Goal: Task Accomplishment & Management: Manage account settings

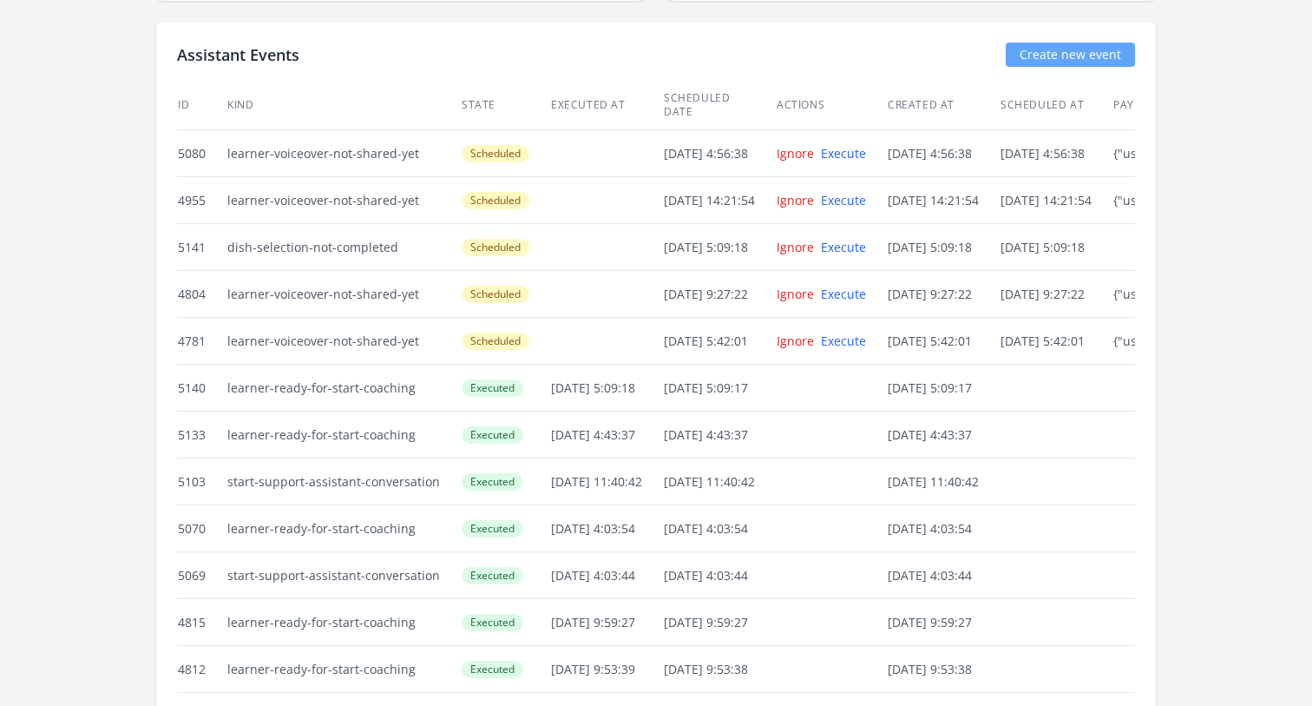
scroll to position [3967, 0]
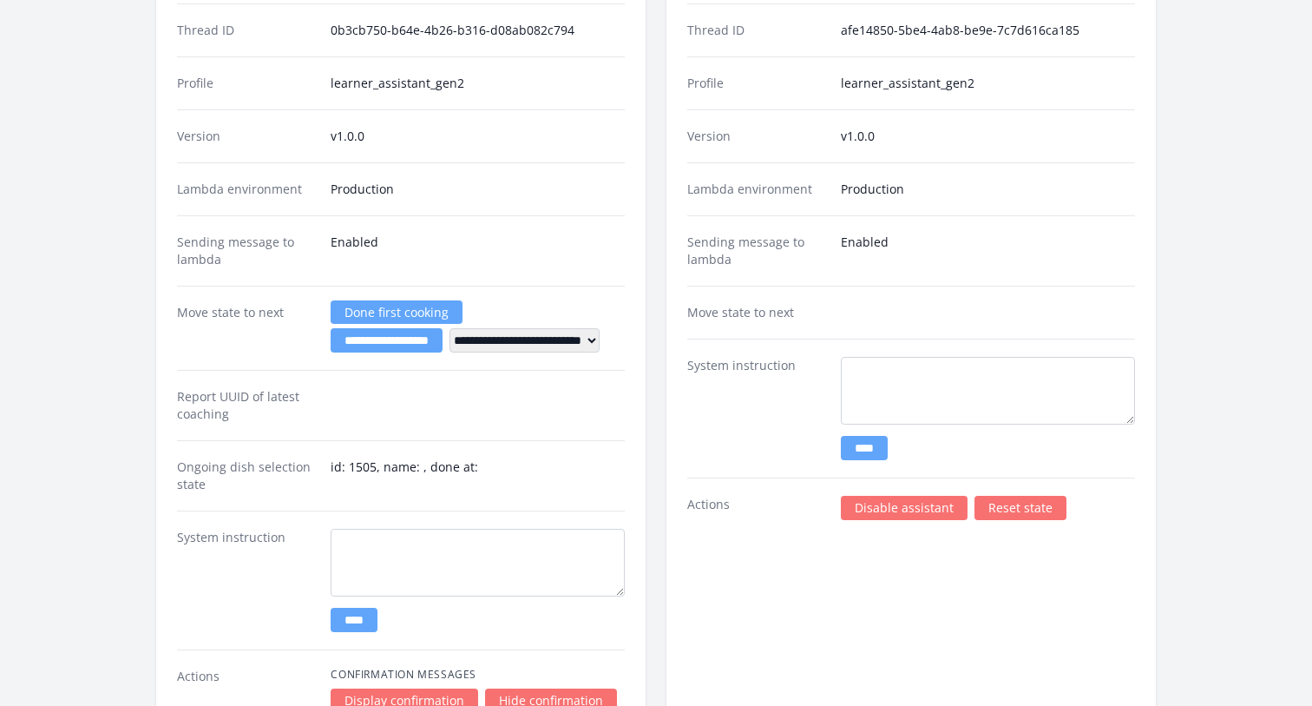
scroll to position [2590, 0]
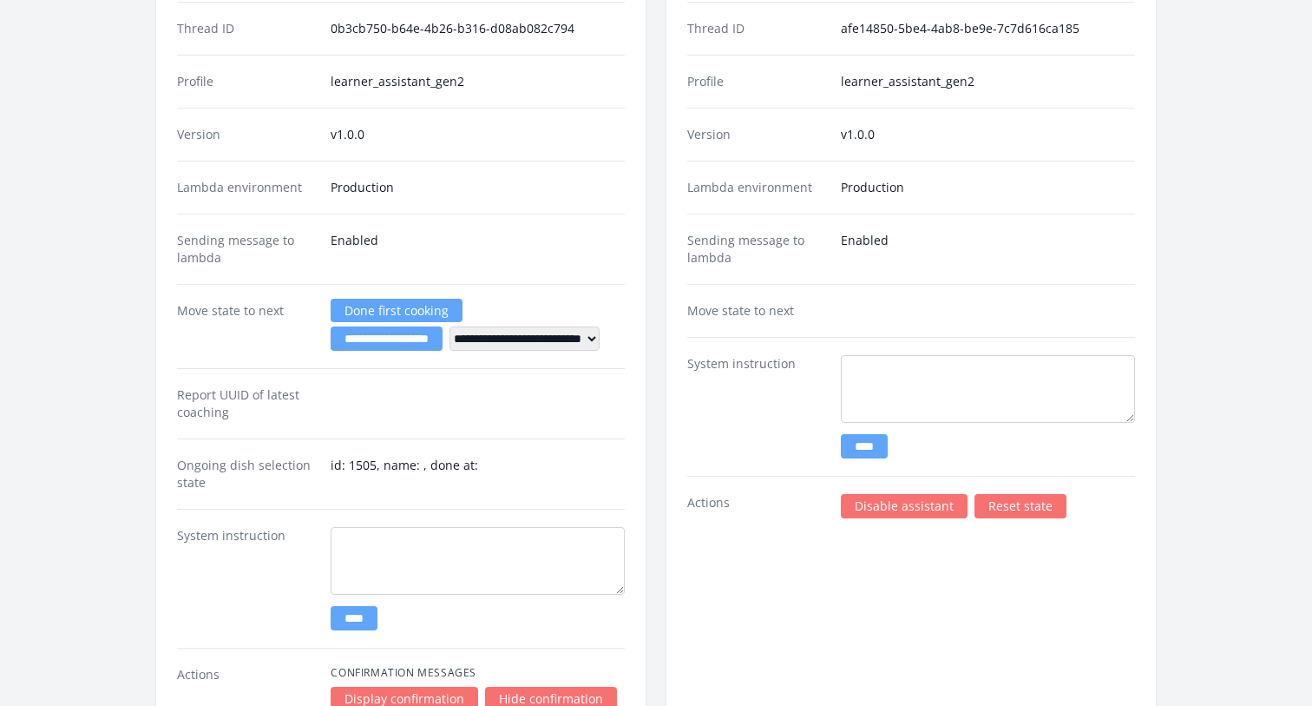
click at [1015, 506] on link "Reset state" at bounding box center [1021, 506] width 92 height 24
click at [1034, 494] on link "Reset state" at bounding box center [1021, 506] width 92 height 24
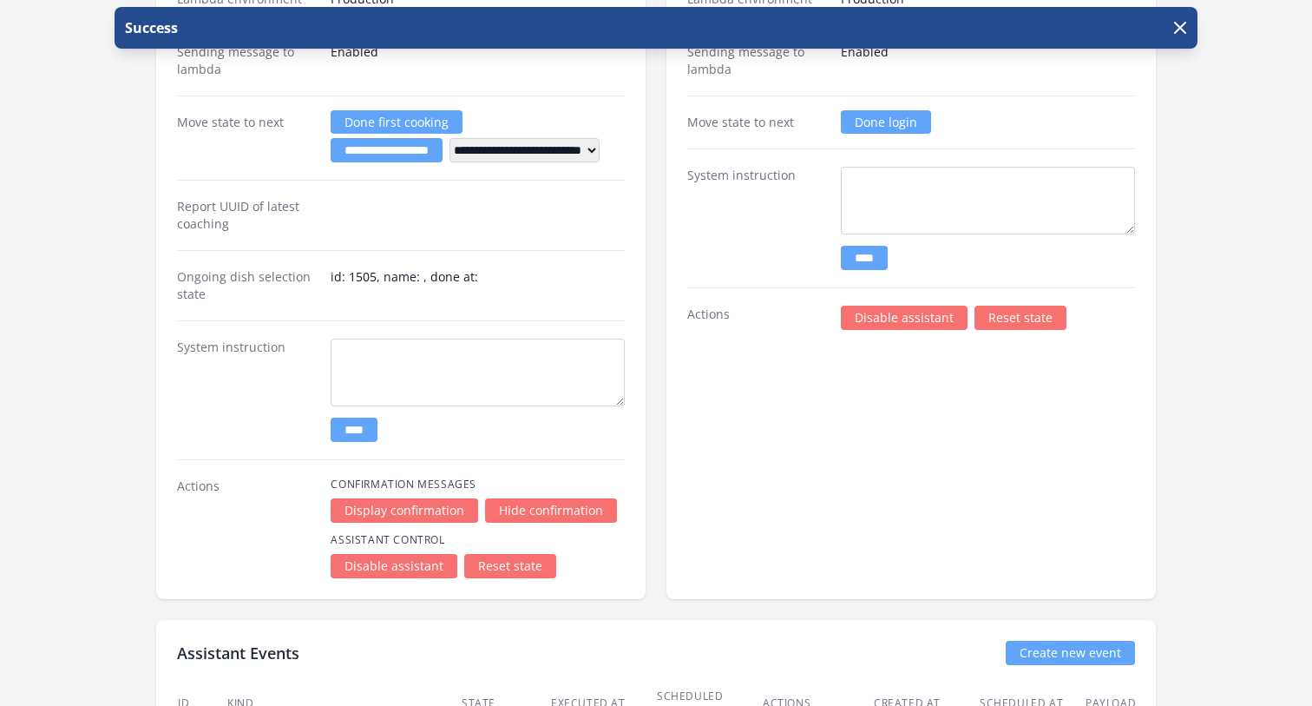
scroll to position [2787, 0]
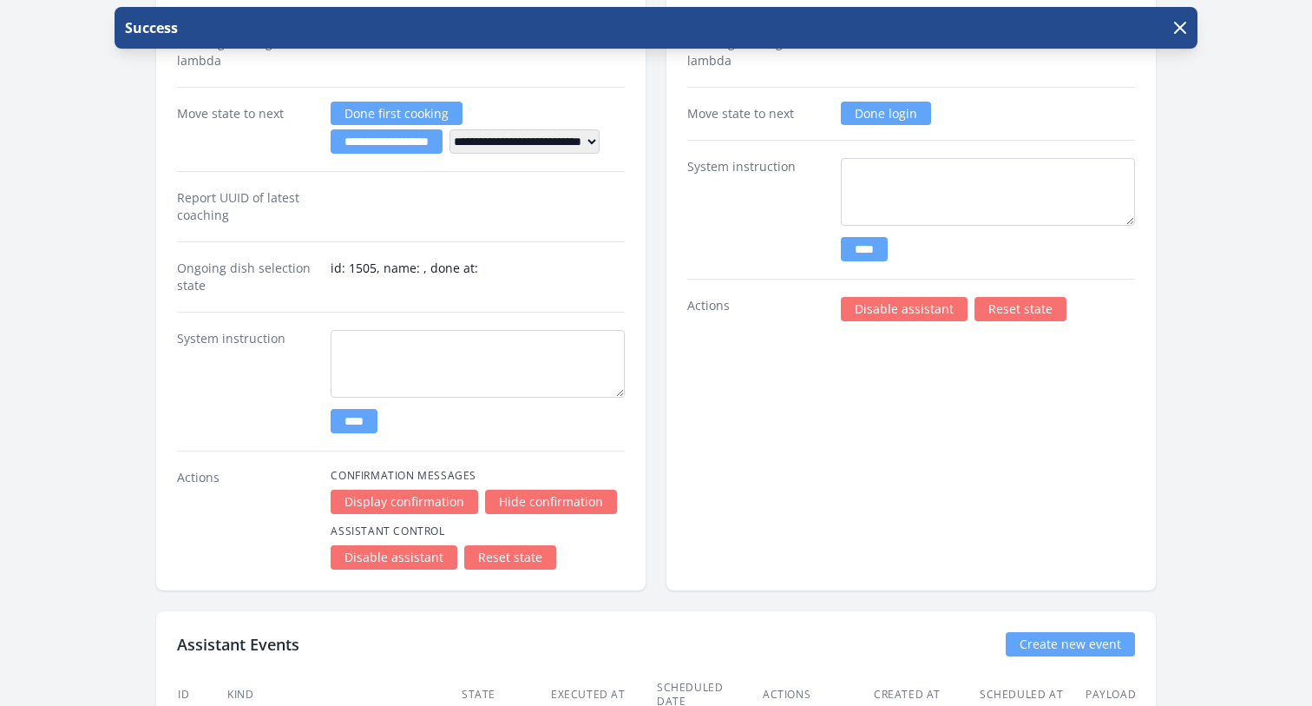
click at [503, 558] on link "Reset state" at bounding box center [510, 557] width 92 height 24
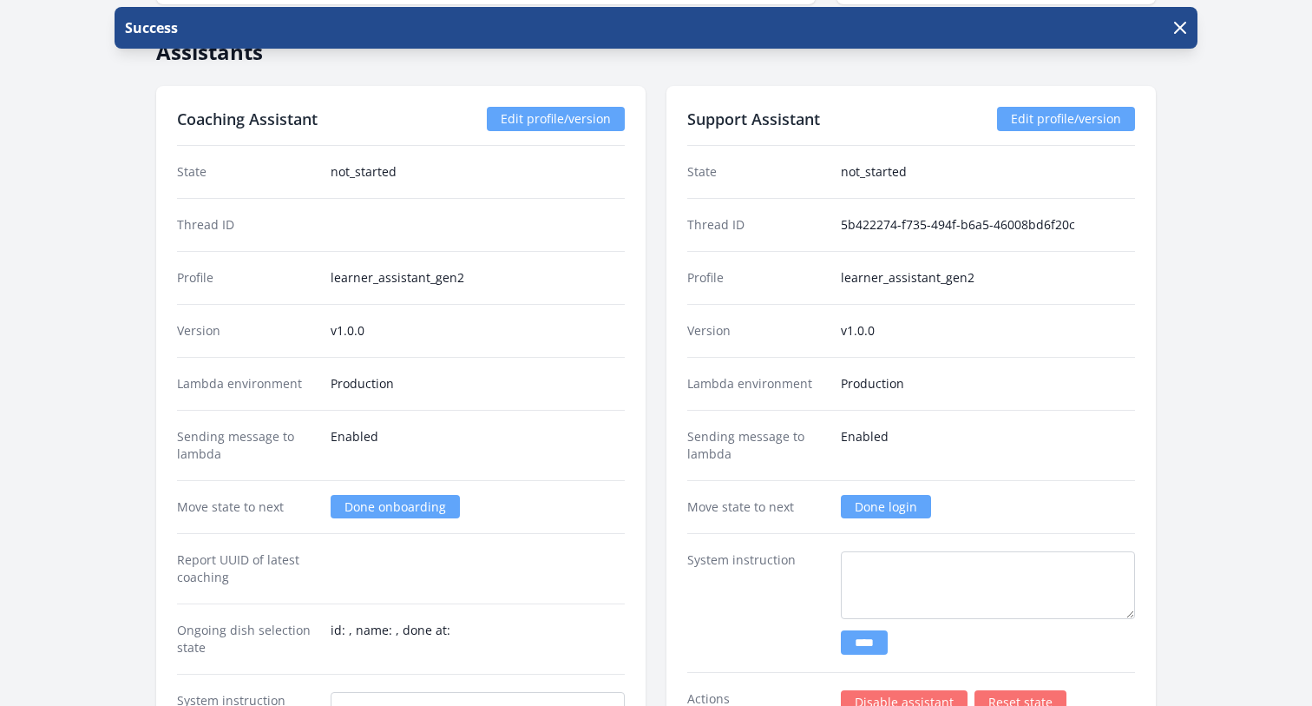
scroll to position [2394, 0]
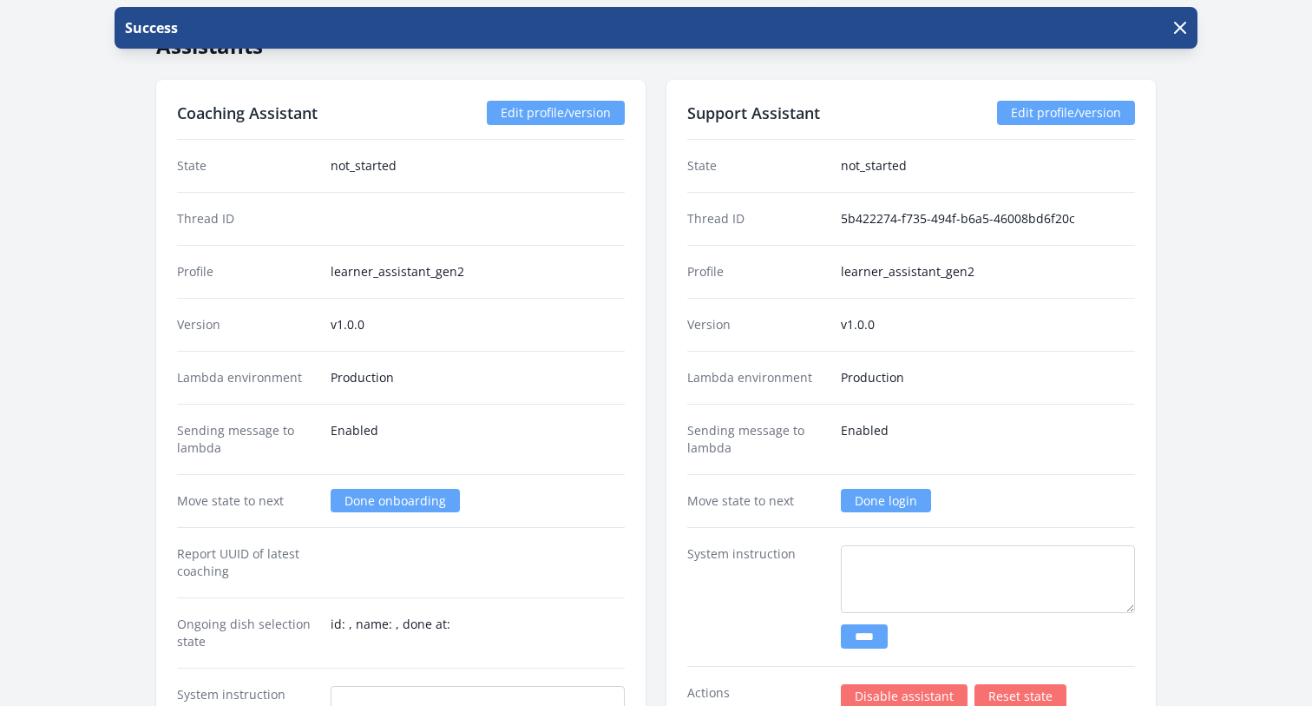
click at [881, 497] on link "Done login" at bounding box center [886, 500] width 90 height 23
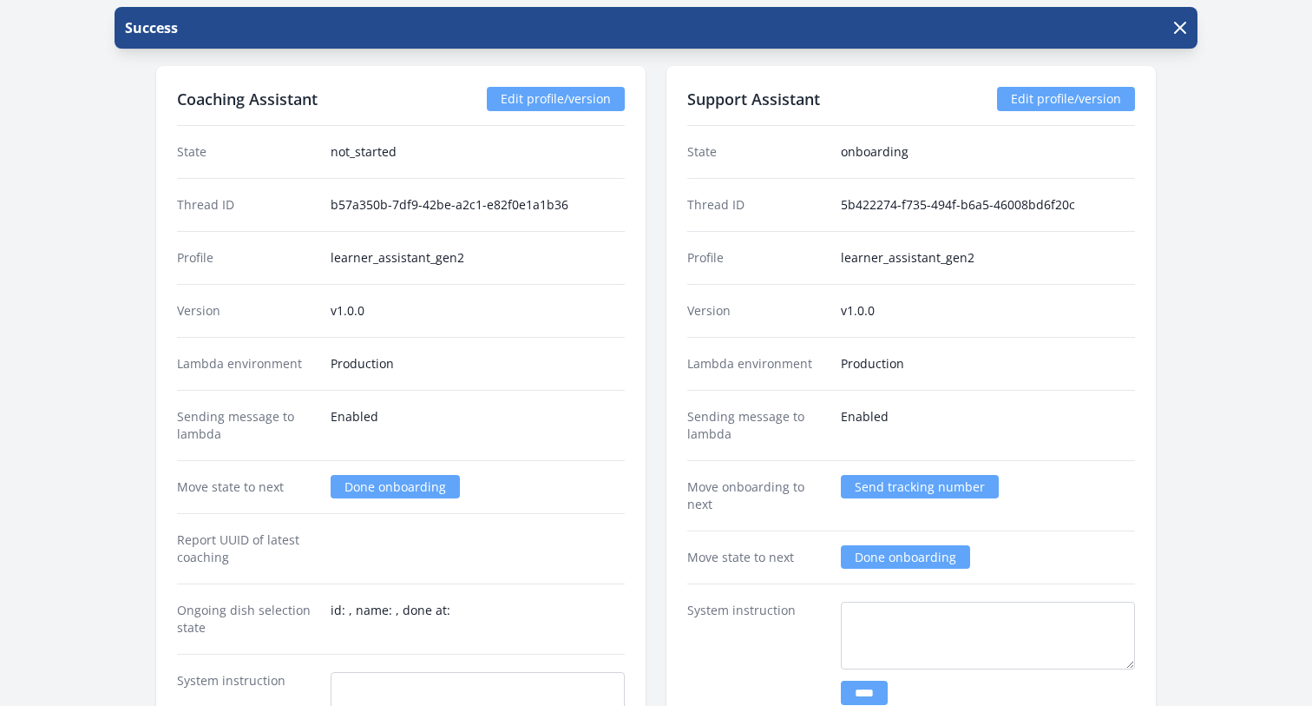
scroll to position [2410, 0]
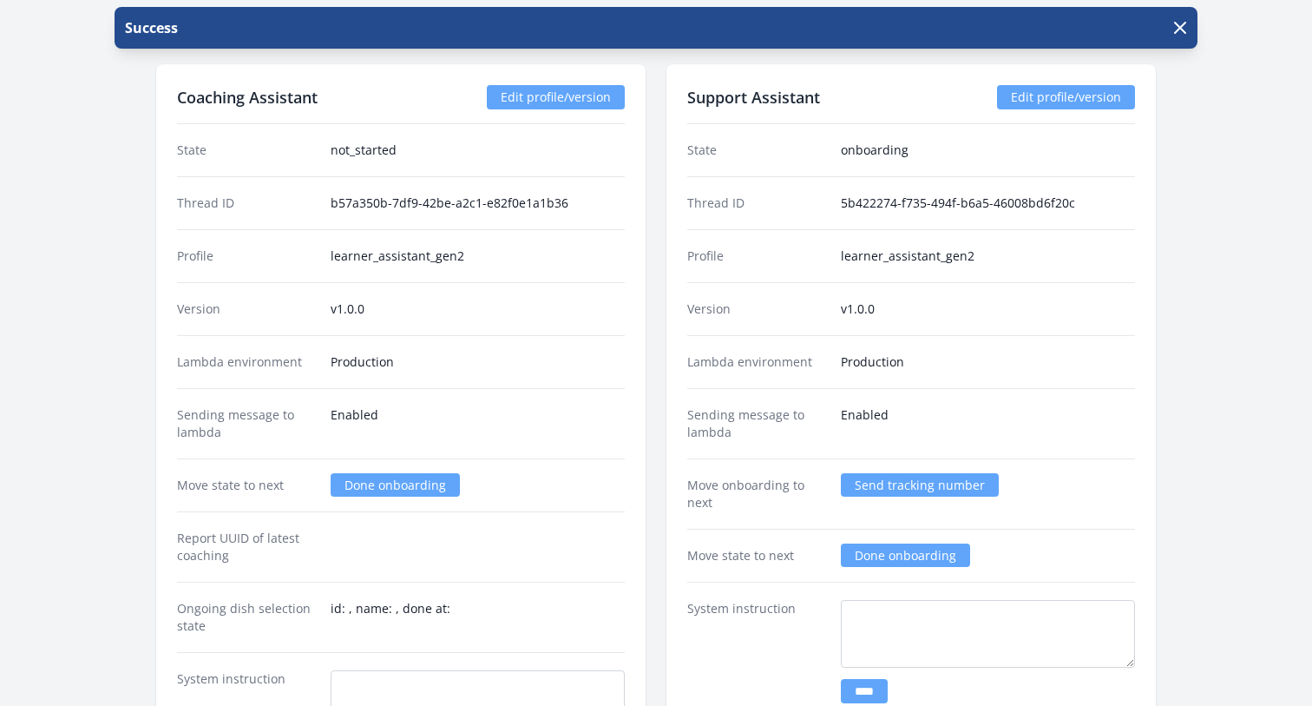
click at [392, 481] on link "Done onboarding" at bounding box center [395, 484] width 129 height 23
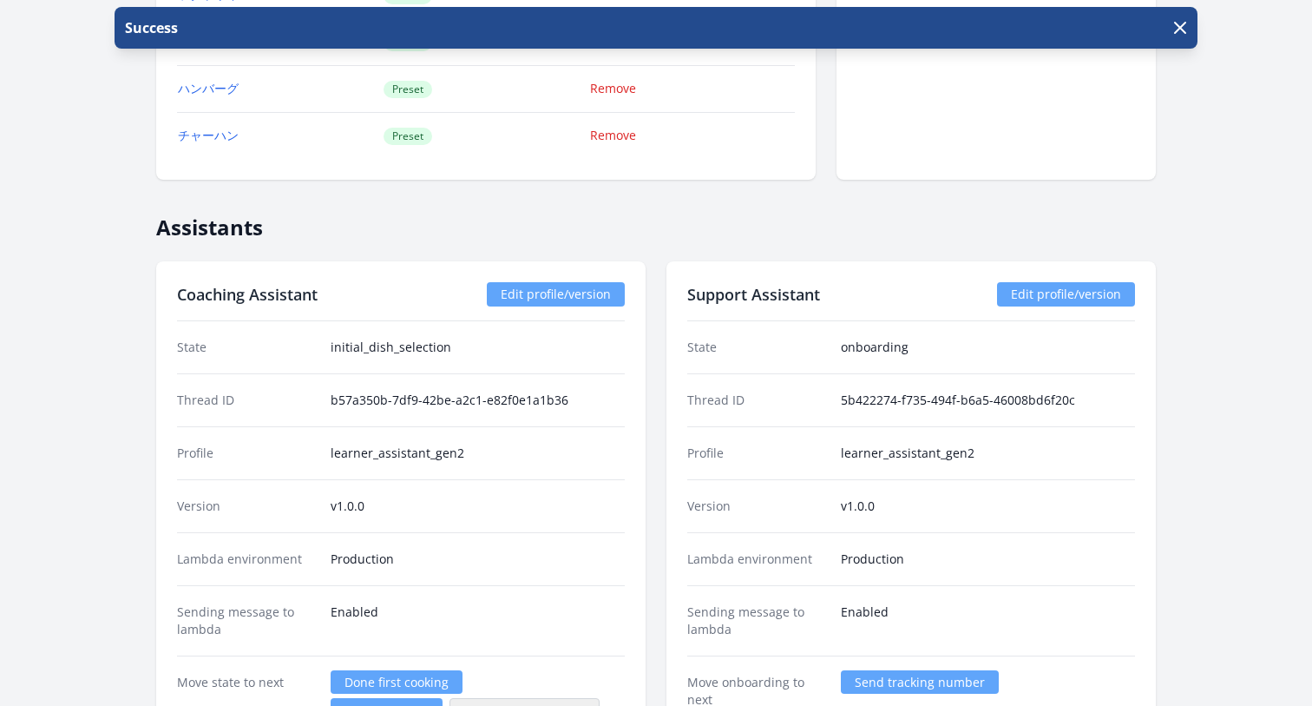
scroll to position [2225, 0]
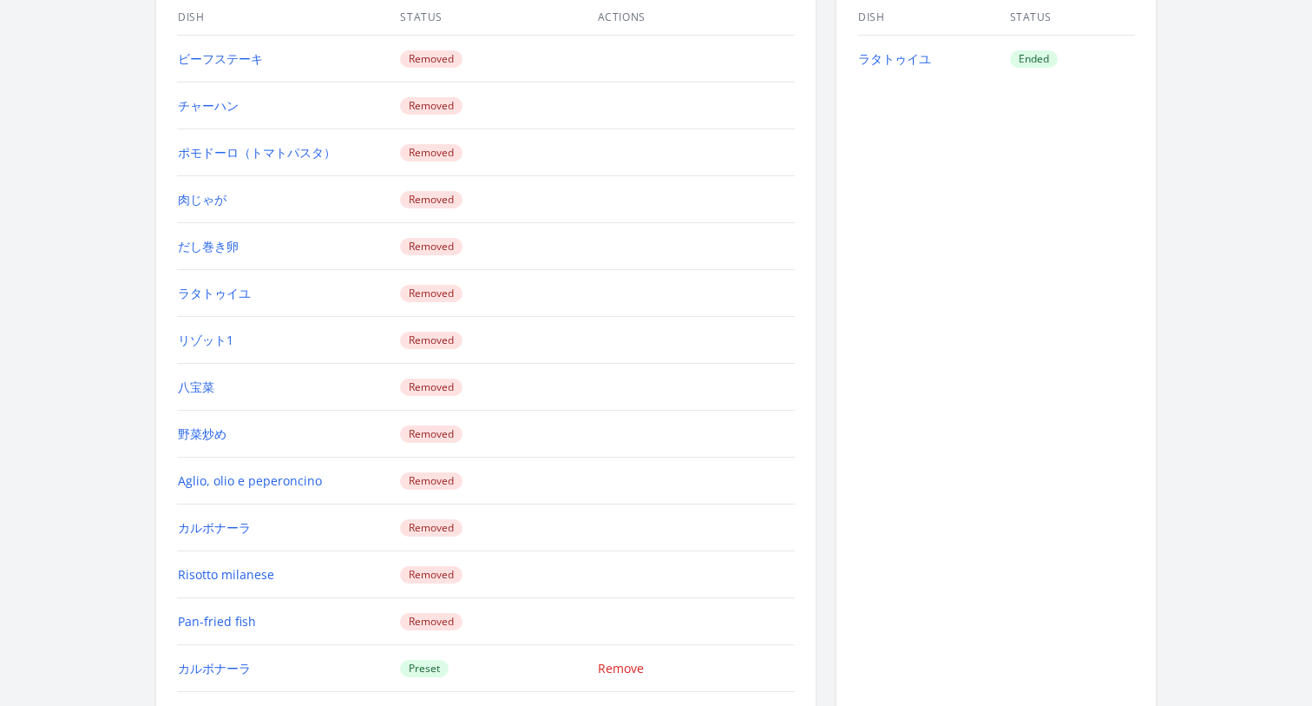
scroll to position [1814, 0]
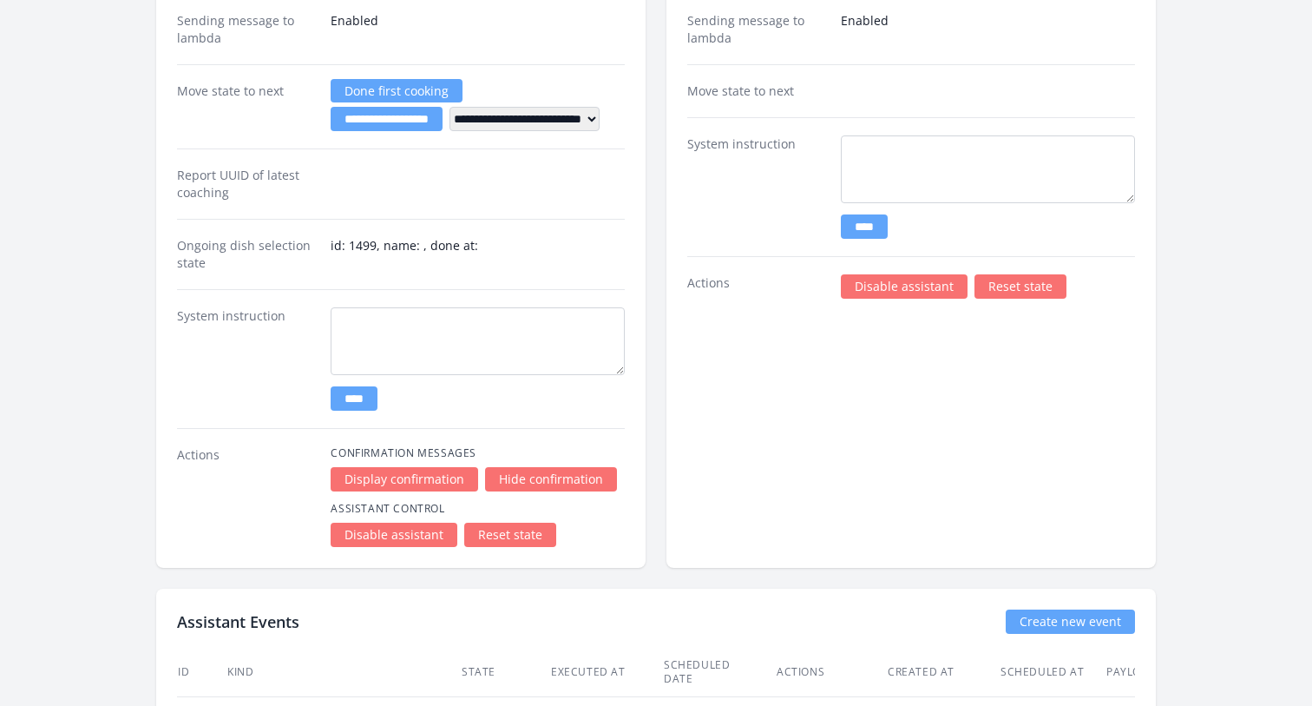
scroll to position [3235, 0]
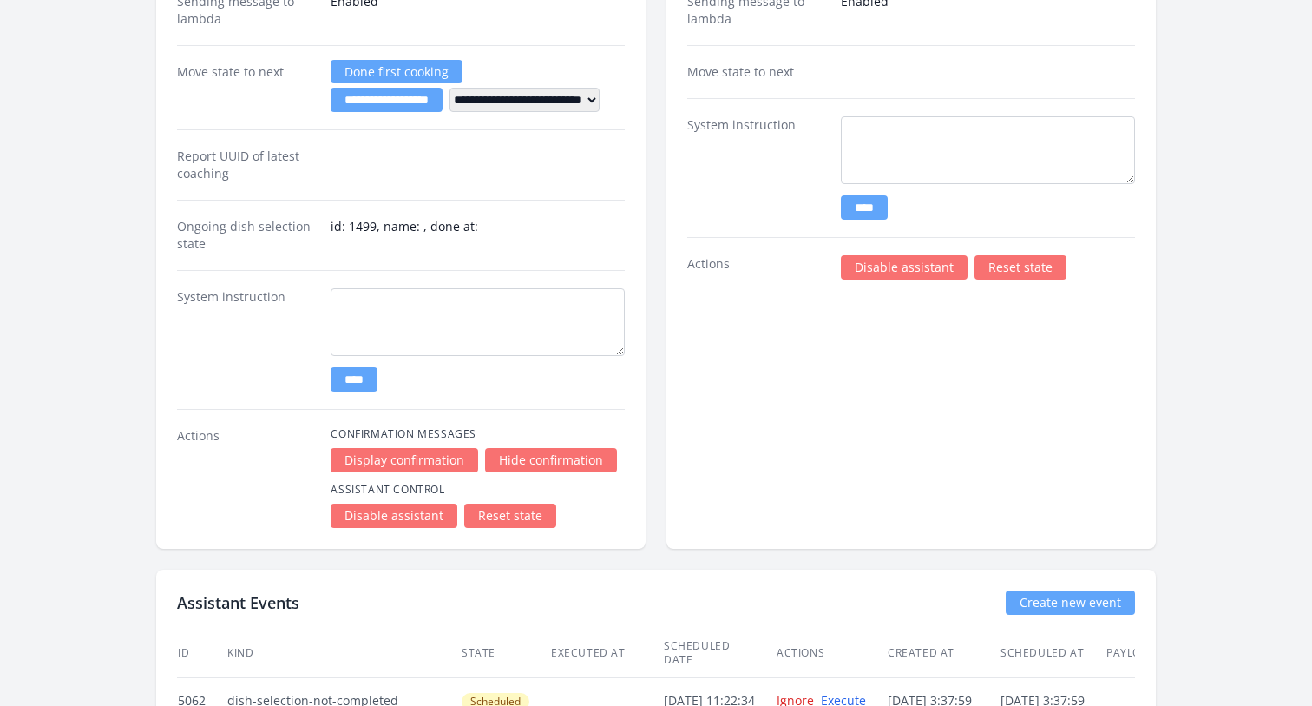
click at [499, 522] on link "Reset state" at bounding box center [510, 515] width 92 height 24
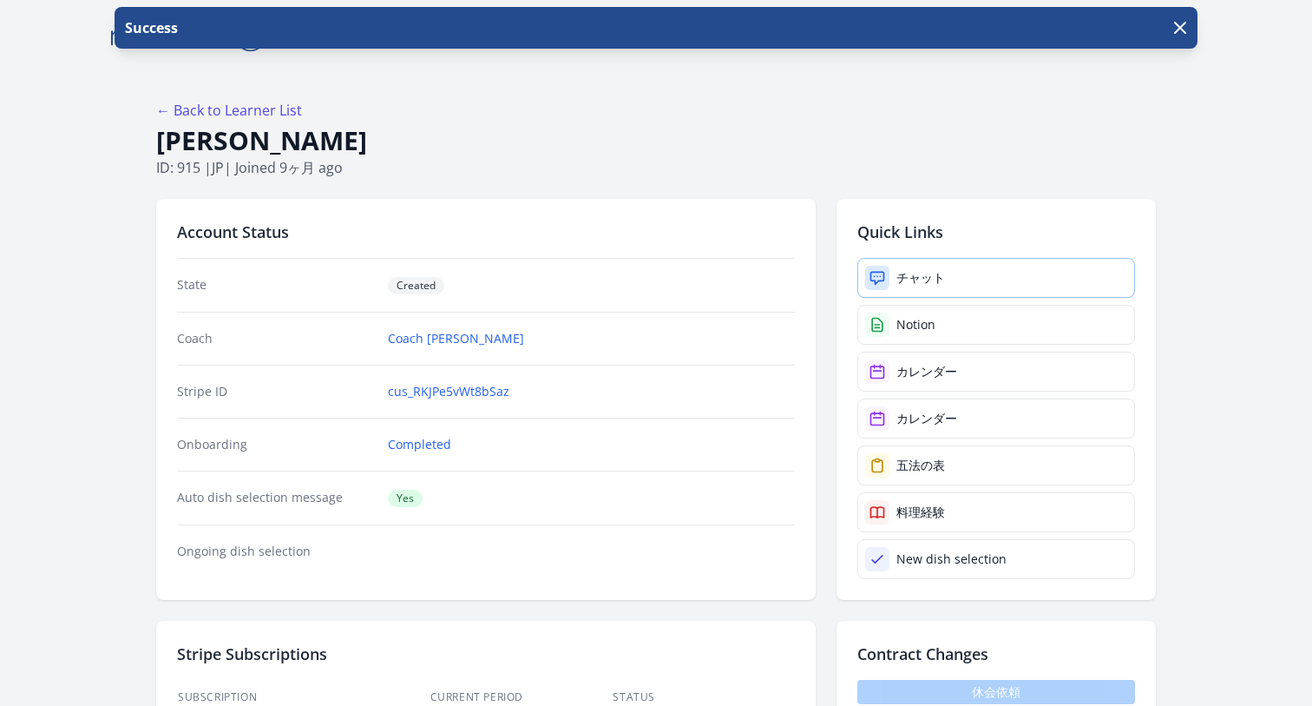
click at [946, 276] on link "チャット" at bounding box center [996, 278] width 278 height 40
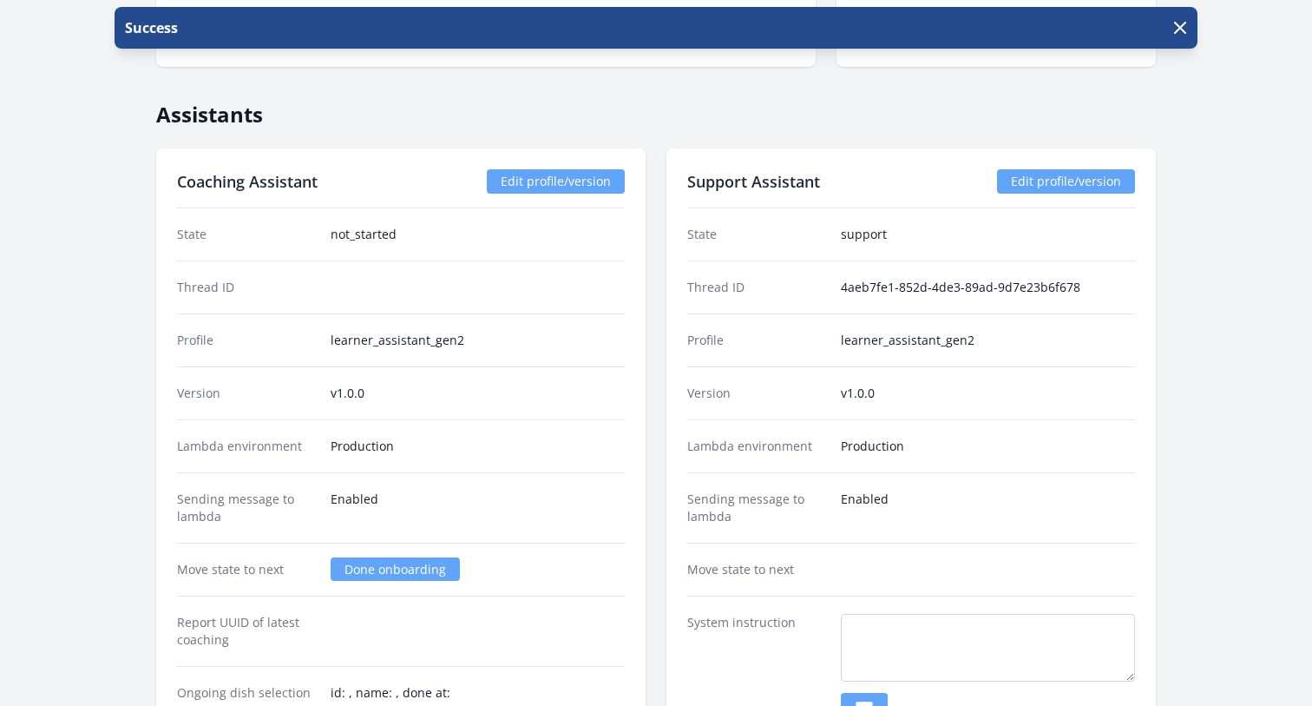
scroll to position [2757, 0]
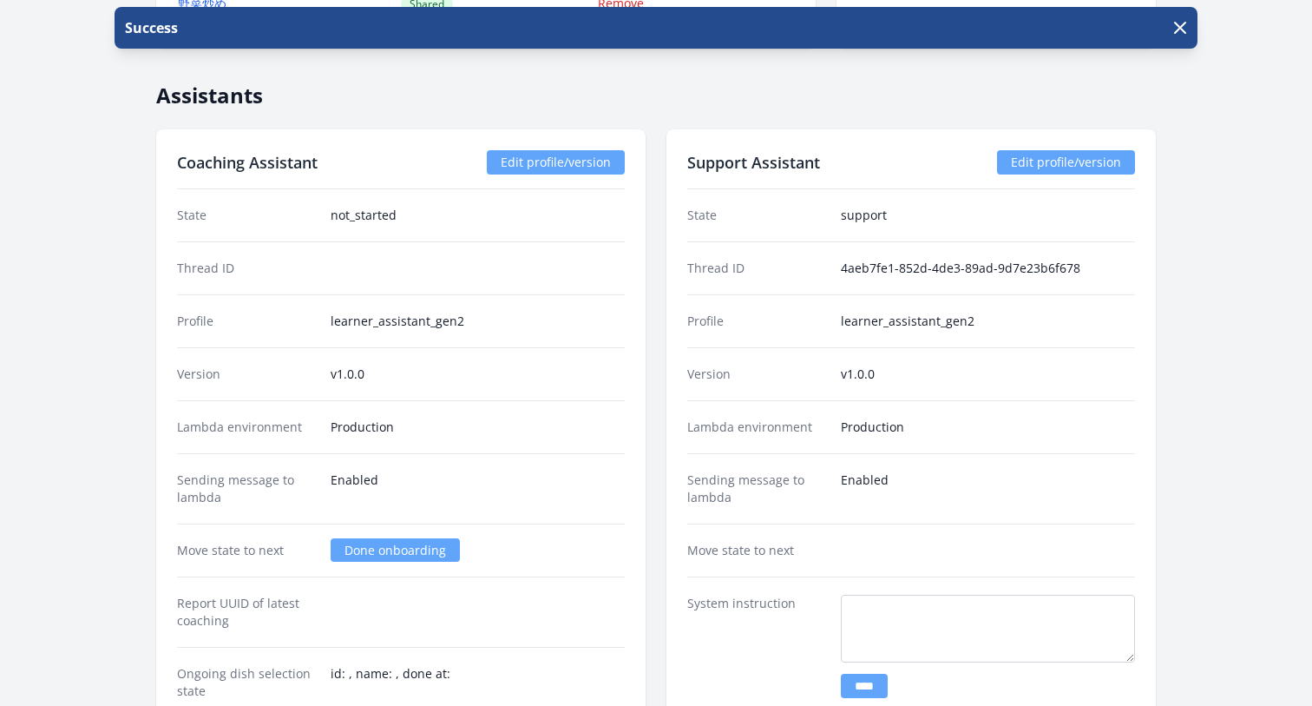
click at [465, 469] on div "Sending message to lambda Enabled" at bounding box center [401, 488] width 448 height 70
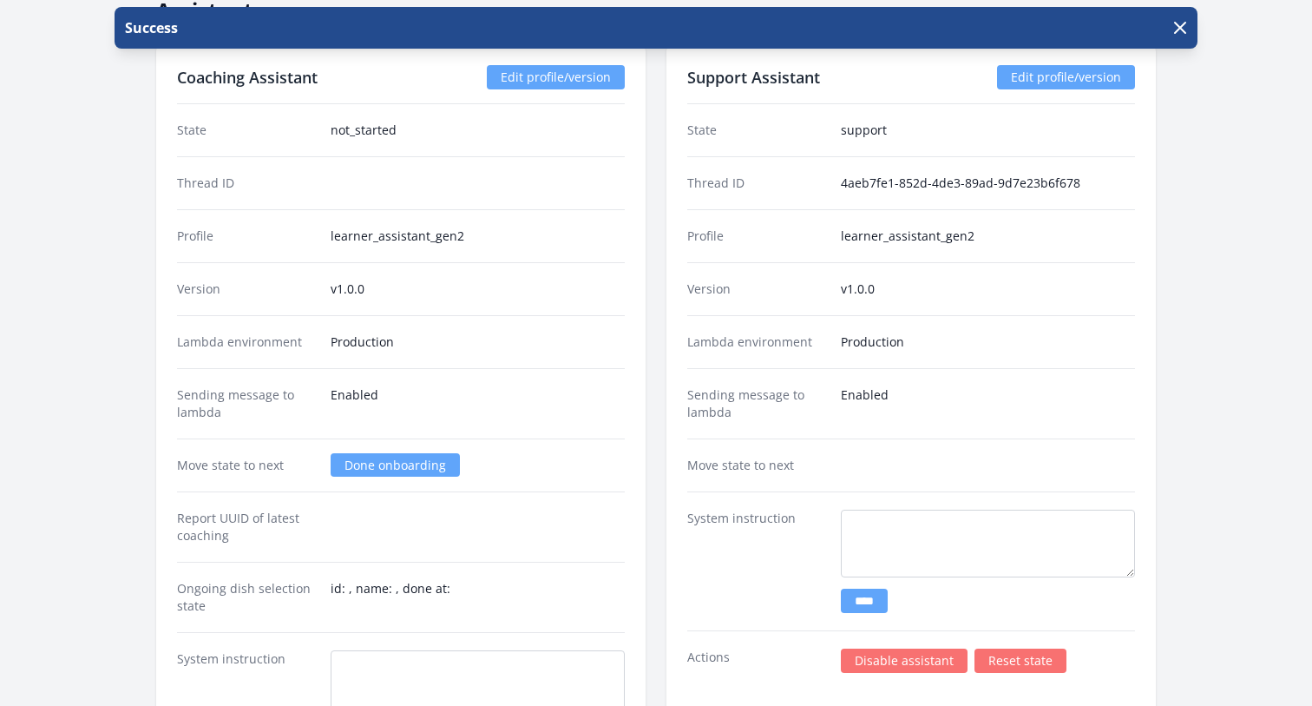
scroll to position [2848, 0]
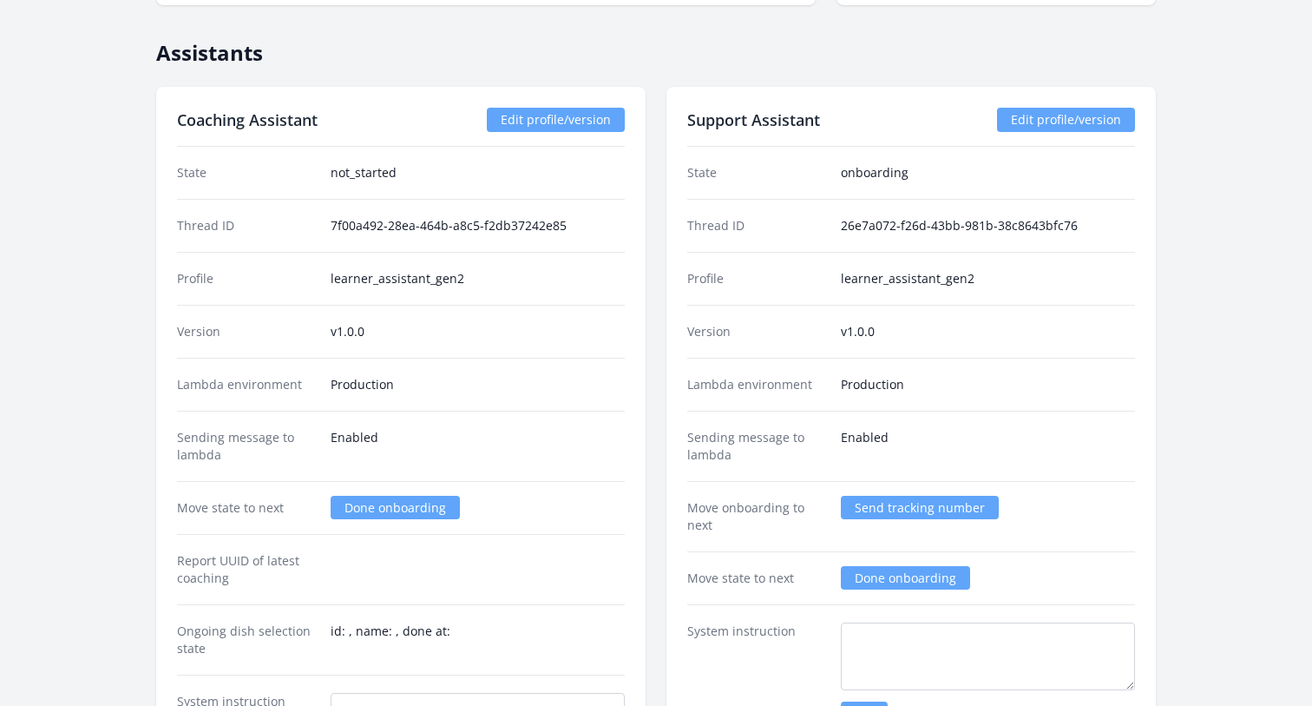
scroll to position [2824, 0]
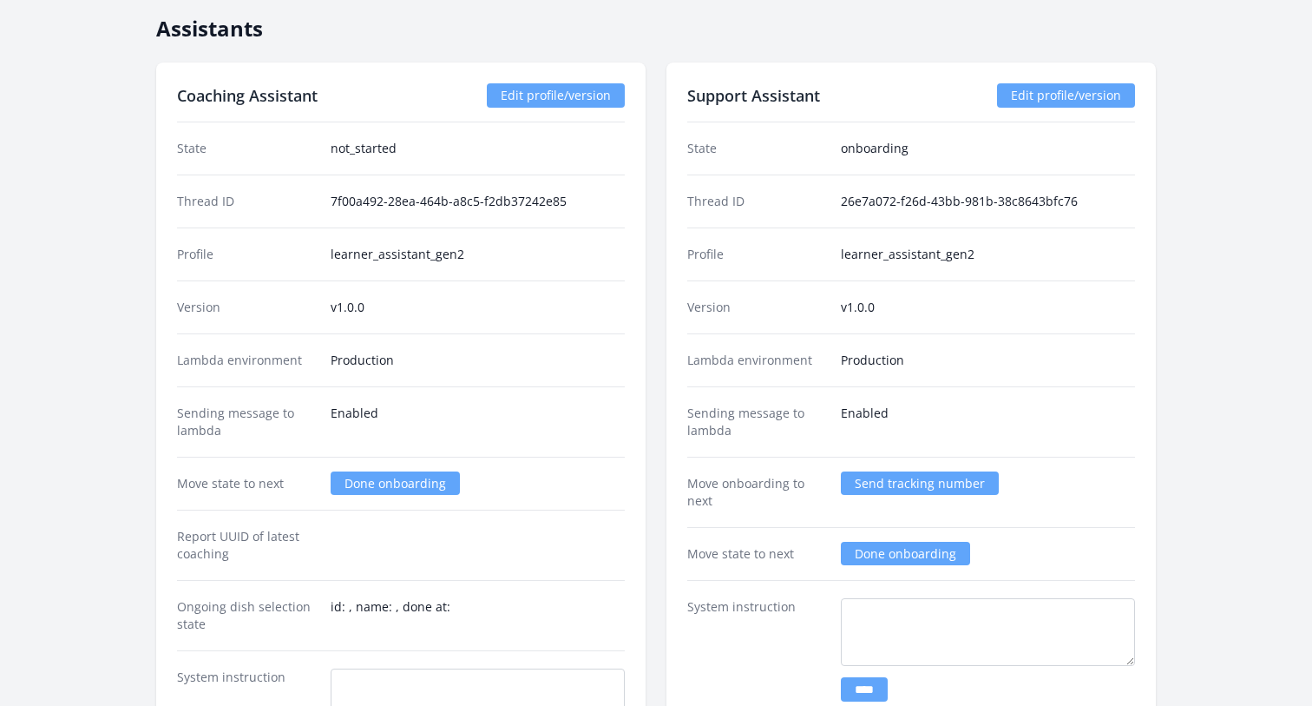
click at [381, 483] on link "Done onboarding" at bounding box center [395, 482] width 129 height 23
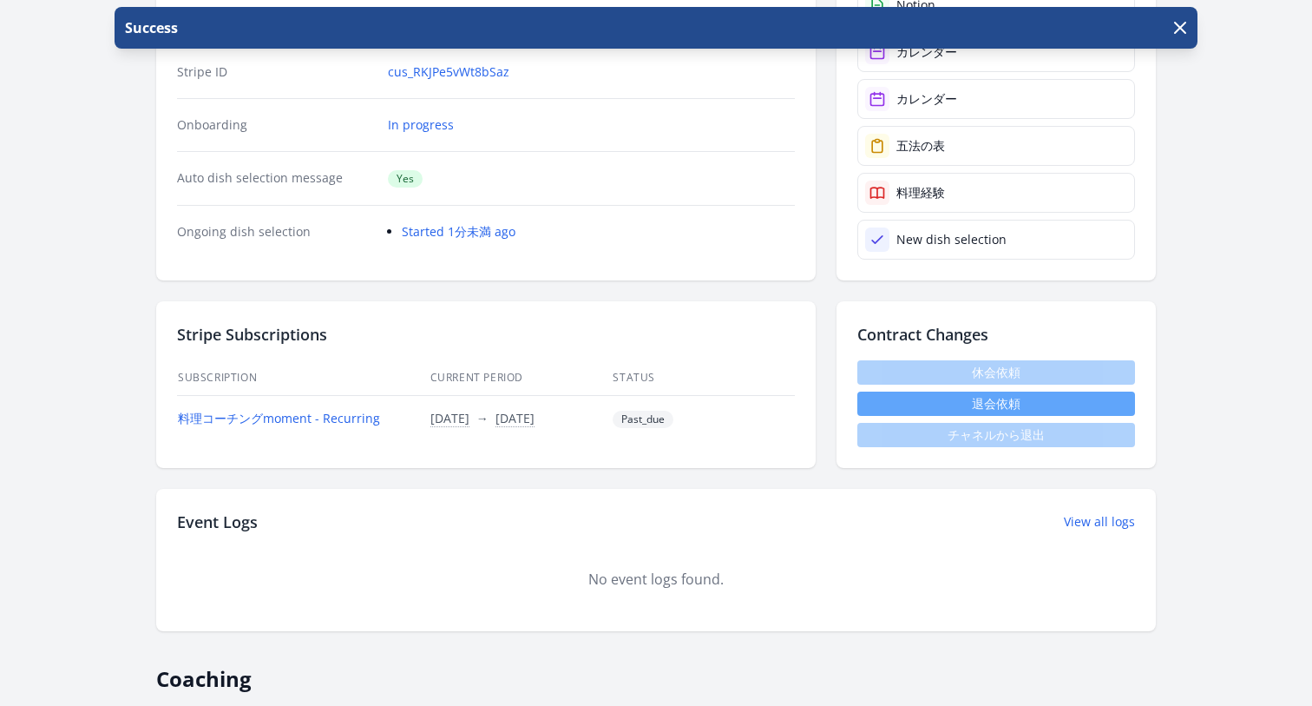
scroll to position [320, 0]
